Goal: Task Accomplishment & Management: Manage account settings

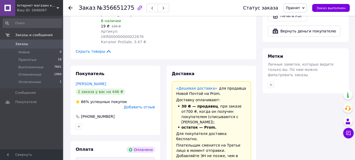
scroll to position [473, 0]
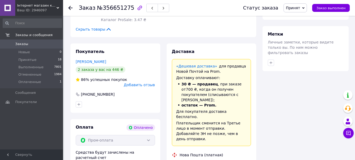
copy div "20451224390128"
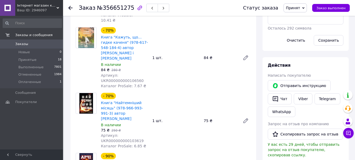
scroll to position [210, 0]
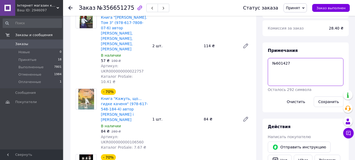
click at [292, 58] on textarea "№601427" at bounding box center [306, 72] width 76 height 28
paste textarea "20451224390128"
type textarea "№601427 20451224390128"
click at [326, 96] on button "Сохранить" at bounding box center [329, 101] width 30 height 11
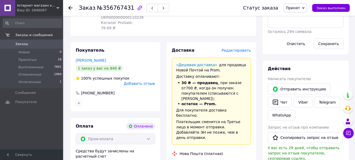
scroll to position [315, 0]
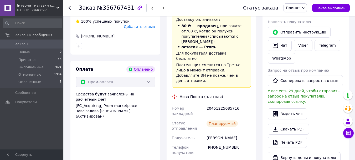
click at [216, 103] on div "20451225085716" at bounding box center [229, 110] width 47 height 15
copy div "20451225085716"
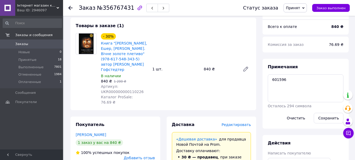
scroll to position [184, 0]
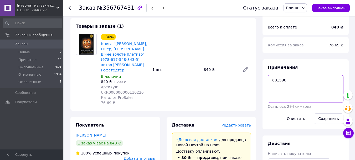
click at [297, 75] on textarea "601596" at bounding box center [306, 89] width 76 height 28
paste textarea "20451225085716"
type textarea "601596 20451225085716"
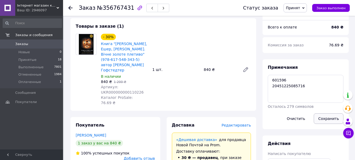
click at [331, 113] on button "Сохранить" at bounding box center [329, 118] width 30 height 11
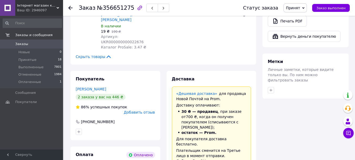
scroll to position [447, 0]
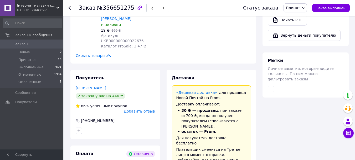
copy div "20451224390128"
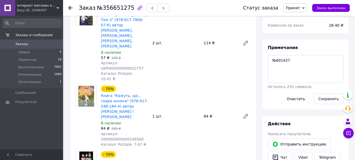
scroll to position [210, 0]
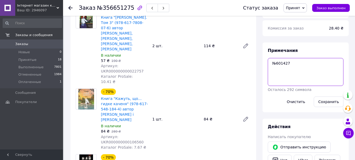
click at [297, 58] on textarea "№601427" at bounding box center [306, 72] width 76 height 28
paste textarea "20451224390128"
type textarea "№601427 20451224390128"
click at [325, 96] on button "Сохранить" at bounding box center [329, 101] width 30 height 11
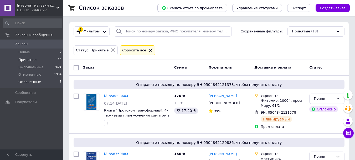
click at [36, 81] on span "Оплаченные" at bounding box center [29, 81] width 23 height 5
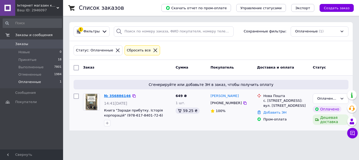
click at [121, 96] on link "№ 356886146" at bounding box center [117, 96] width 27 height 4
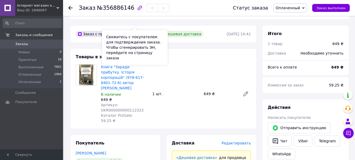
scroll to position [158, 0]
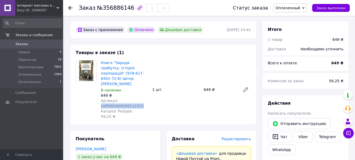
drag, startPoint x: 142, startPoint y: 89, endPoint x: 100, endPoint y: 89, distance: 42.0
click at [100, 89] on div "Книга "Заради прибутку. Історія корпорацій" (978-617-8401-72-6) автор Вільям Ма…" at bounding box center [125, 89] width 52 height 61
copy span "UKR000000000112323"
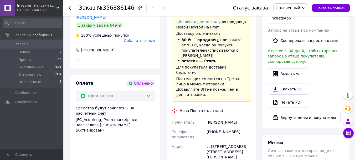
scroll to position [289, 0]
drag, startPoint x: 234, startPoint y: 90, endPoint x: 201, endPoint y: 83, distance: 34.7
click at [201, 117] on div "Получатель Семенова-Панченко Олександра Телефон получателя +380672095074 Адрес …" at bounding box center [211, 156] width 81 height 78
copy div "Получатель Семенова-Панченко Олександра"
drag, startPoint x: 235, startPoint y: 99, endPoint x: 205, endPoint y: 100, distance: 30.0
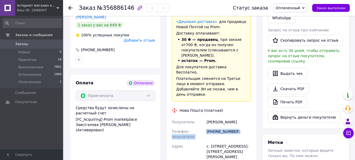
click at [205, 117] on div "Получатель Семенова-Панченко Олександра Телефон получателя +380672095074 Адрес …" at bounding box center [211, 156] width 81 height 78
click at [212, 126] on div "[PHONE_NUMBER]" at bounding box center [229, 133] width 47 height 15
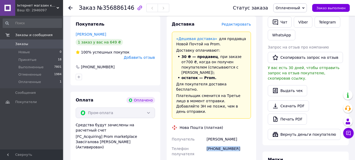
scroll to position [263, 0]
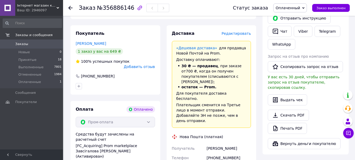
drag, startPoint x: 225, startPoint y: 140, endPoint x: 211, endPoint y: 139, distance: 14.8
copy div "Шпитьки"
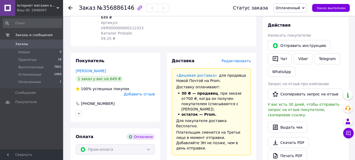
scroll to position [210, 0]
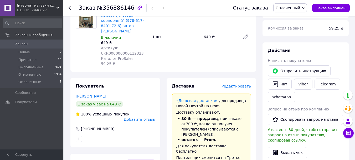
click at [116, 8] on span "№356886146" at bounding box center [115, 8] width 37 height 6
copy span "356886146"
click at [291, 8] on span "Оплаченный" at bounding box center [288, 8] width 24 height 4
click at [290, 18] on li "Принят" at bounding box center [290, 18] width 33 height 8
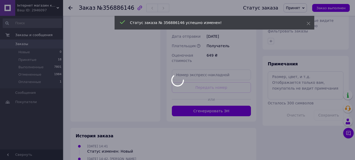
scroll to position [420, 0]
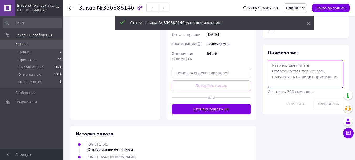
click at [297, 60] on textarea at bounding box center [306, 74] width 76 height 28
paste textarea "601826"
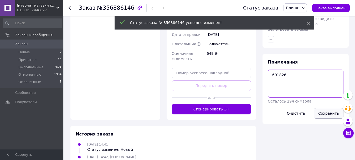
type textarea "601826"
click at [329, 108] on button "Сохранить" at bounding box center [329, 113] width 30 height 11
click at [26, 59] on span "Принятые" at bounding box center [27, 59] width 18 height 5
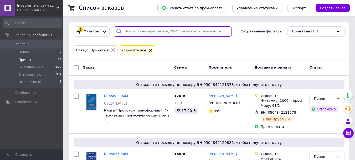
click at [134, 34] on input "search" at bounding box center [173, 31] width 118 height 10
paste input "356518046"
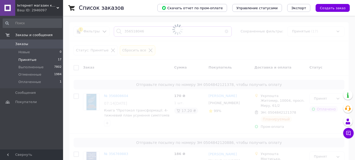
type input "356518046"
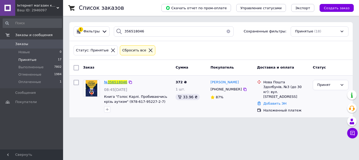
click at [116, 82] on span "356518046" at bounding box center [117, 82] width 19 height 4
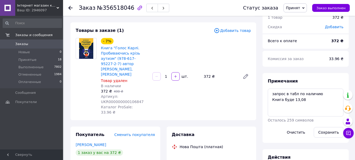
scroll to position [53, 0]
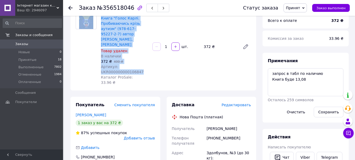
drag, startPoint x: 137, startPoint y: 67, endPoint x: 98, endPoint y: 65, distance: 39.2
click at [98, 65] on div "- 7% Книга "Голос Карлі. Пробиваючись крізь аутизм" (978-617-95227-2-7) автор А…" at bounding box center [163, 46] width 179 height 77
click at [122, 65] on span "Артикул: UKR000000000106847" at bounding box center [122, 68] width 43 height 9
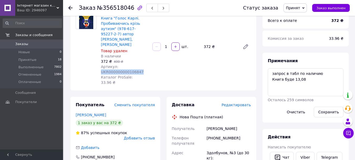
click at [122, 65] on span "Артикул: UKR000000000106847" at bounding box center [122, 68] width 43 height 9
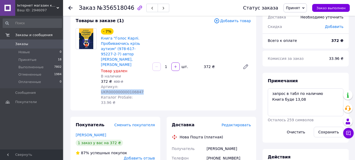
scroll to position [79, 0]
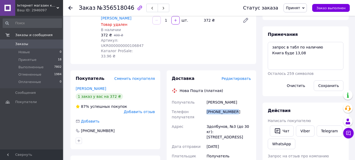
drag, startPoint x: 236, startPoint y: 101, endPoint x: 206, endPoint y: 99, distance: 29.7
click at [206, 107] on div "+380974536564" at bounding box center [229, 114] width 47 height 15
copy div "+380974536564"
click at [215, 97] on div "Свіца Юлія" at bounding box center [229, 101] width 47 height 9
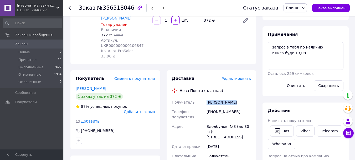
click at [215, 97] on div "Свіца Юлія" at bounding box center [229, 101] width 47 height 9
copy div "Свіца Юлія"
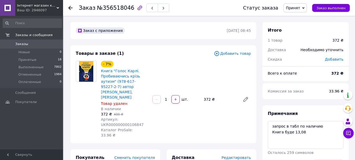
click at [118, 8] on span "№356518046" at bounding box center [115, 8] width 37 height 6
copy span "356518046"
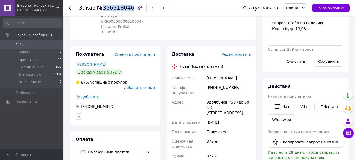
scroll to position [71, 0]
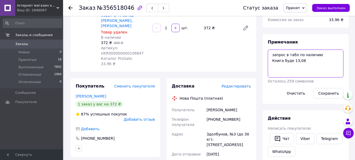
click at [309, 61] on textarea "запрос в табл по наличию Книга буде 13,08" at bounding box center [306, 63] width 76 height 28
paste textarea "601854"
click at [301, 60] on textarea "запрос в табл по наличию Книга буде 13,08601854" at bounding box center [306, 63] width 76 height 28
type textarea "запрос в табл по наличию Книга буде 13,08 601854"
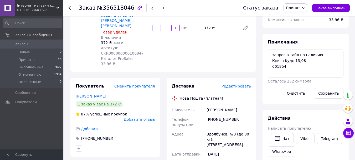
drag, startPoint x: 332, startPoint y: 94, endPoint x: 316, endPoint y: 90, distance: 17.0
click at [332, 94] on button "Сохранить" at bounding box center [329, 93] width 30 height 11
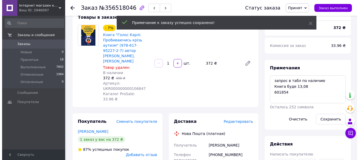
scroll to position [0, 0]
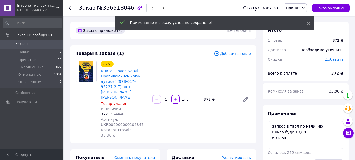
click at [69, 8] on use at bounding box center [70, 8] width 4 height 4
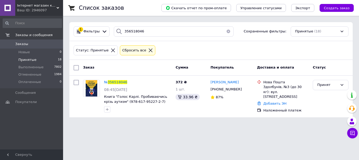
click at [111, 123] on html "Інтернет магазин книг book24 Ваш ID: 2946097 Сайт Інтернет магазин книг book24 …" at bounding box center [179, 61] width 359 height 123
click at [227, 31] on button "button" at bounding box center [228, 31] width 11 height 10
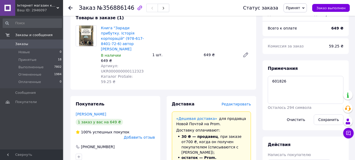
scroll to position [184, 0]
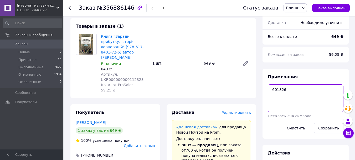
click at [278, 84] on textarea "601826" at bounding box center [306, 98] width 76 height 28
